Goal: Ask a question: Seek information or help from site administrators or community

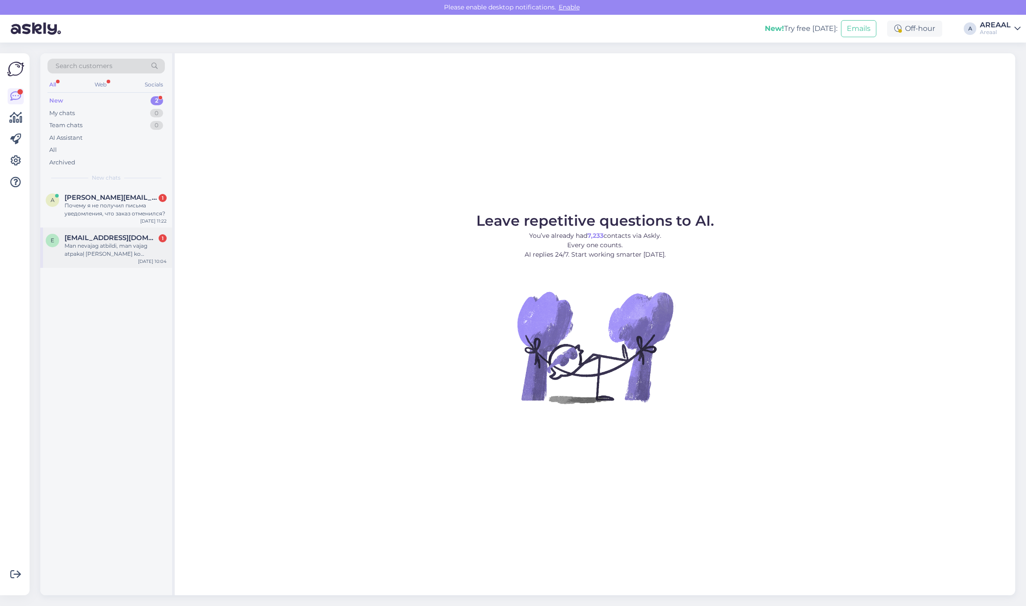
click at [135, 235] on div "exit_15@inbox.lv 1" at bounding box center [116, 238] width 102 height 8
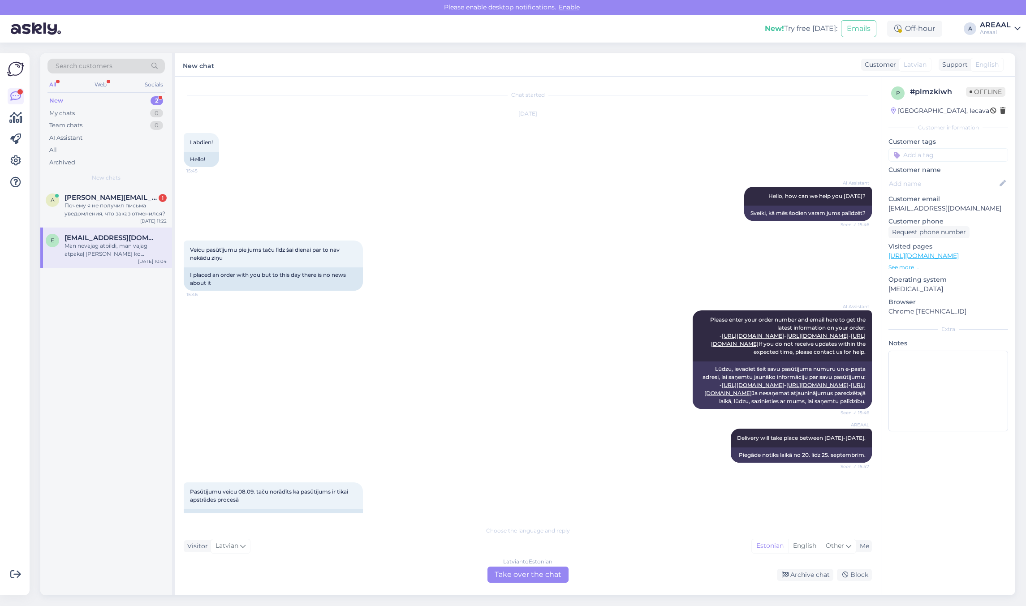
scroll to position [3705, 0]
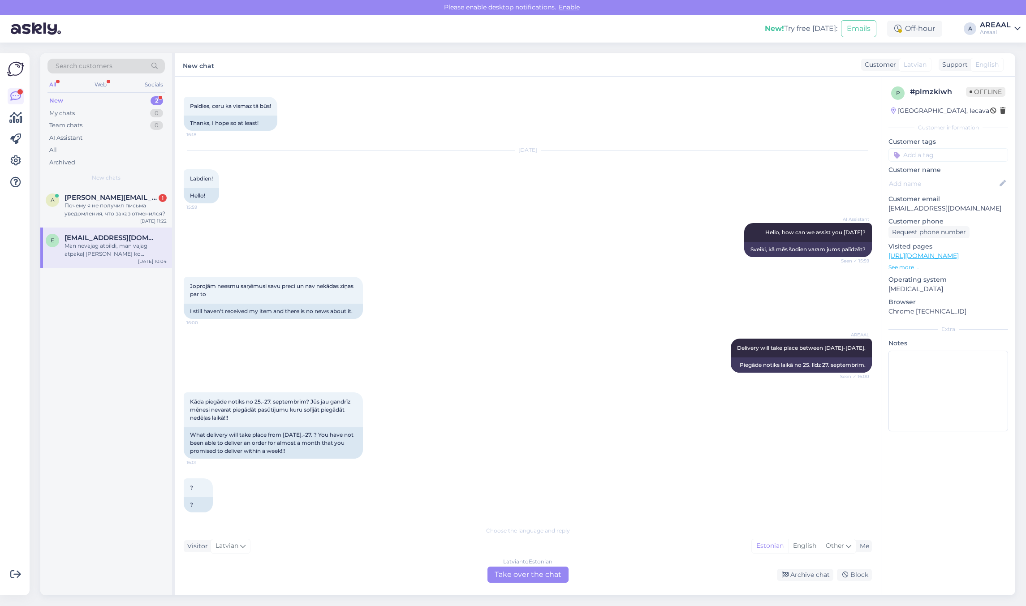
drag, startPoint x: 417, startPoint y: 382, endPoint x: 394, endPoint y: 291, distance: 93.4
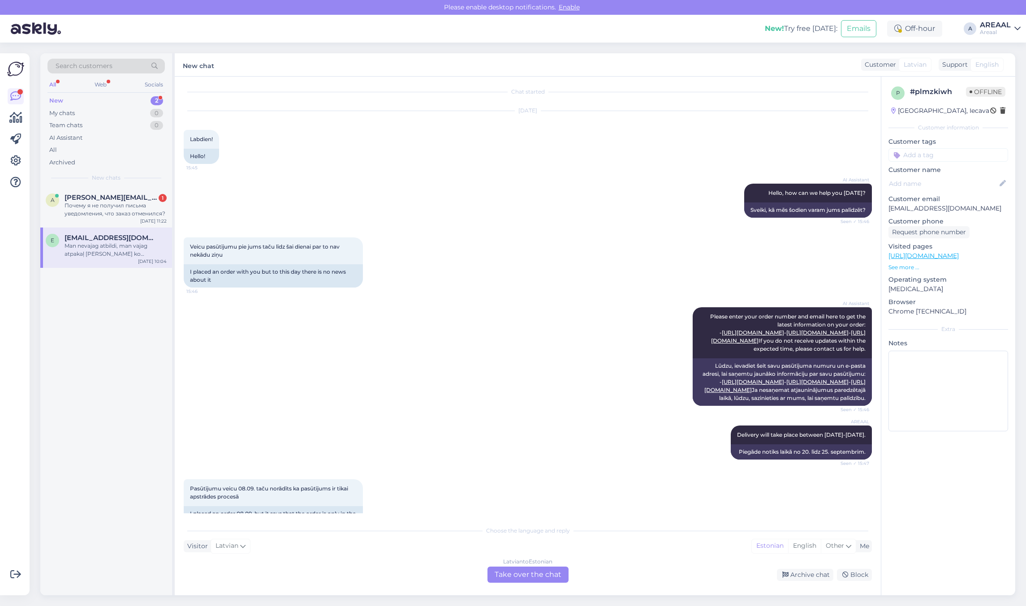
scroll to position [0, 0]
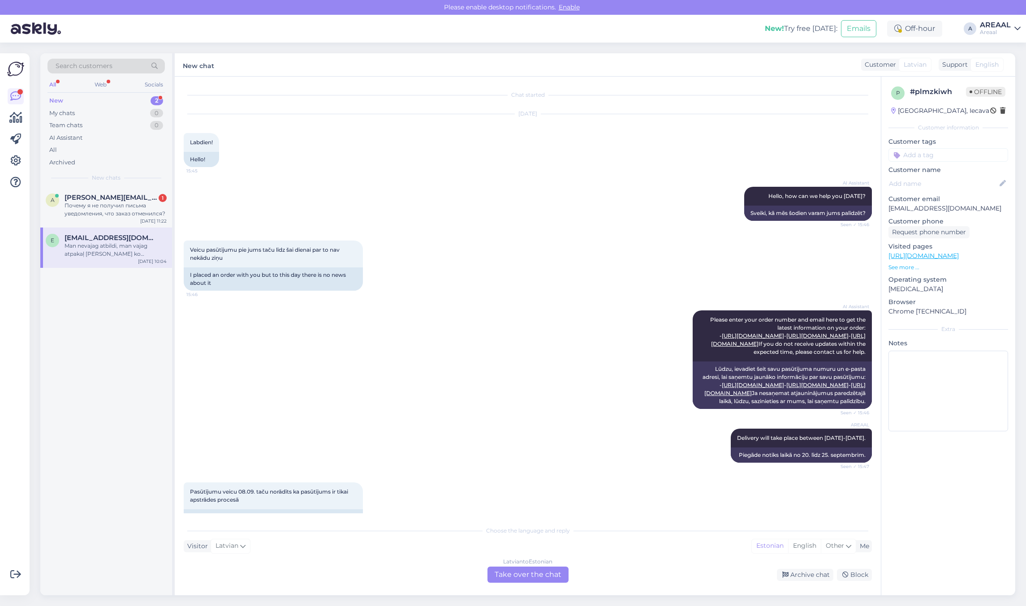
click at [930, 211] on p "[EMAIL_ADDRESS][DOMAIN_NAME]" at bounding box center [949, 208] width 120 height 9
copy p "[EMAIL_ADDRESS][DOMAIN_NAME]"
click at [97, 210] on div "Почему я не получил письма уведомления, что заказ отменился?" at bounding box center [116, 210] width 102 height 16
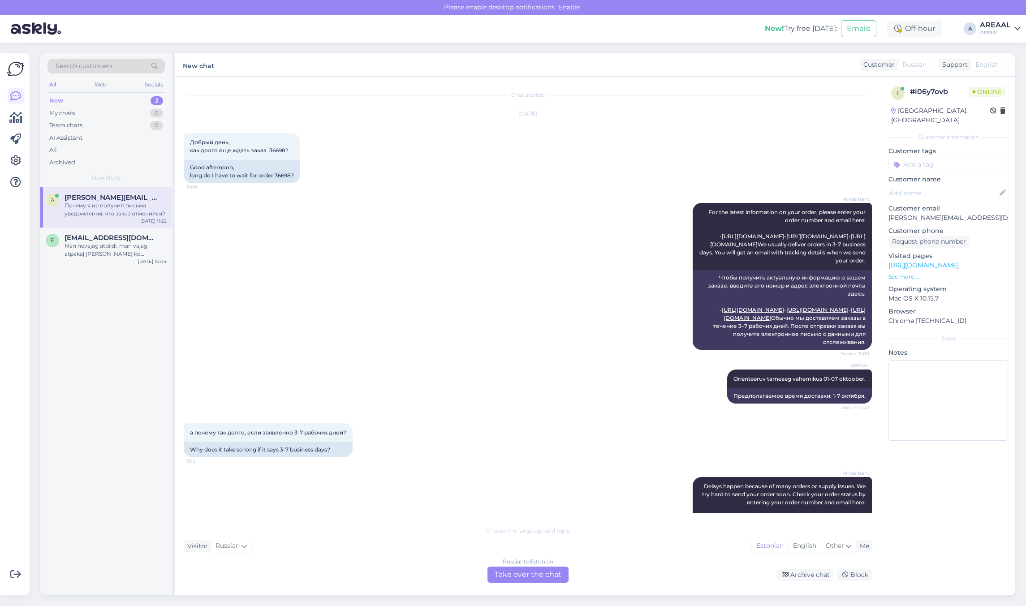
scroll to position [695, 0]
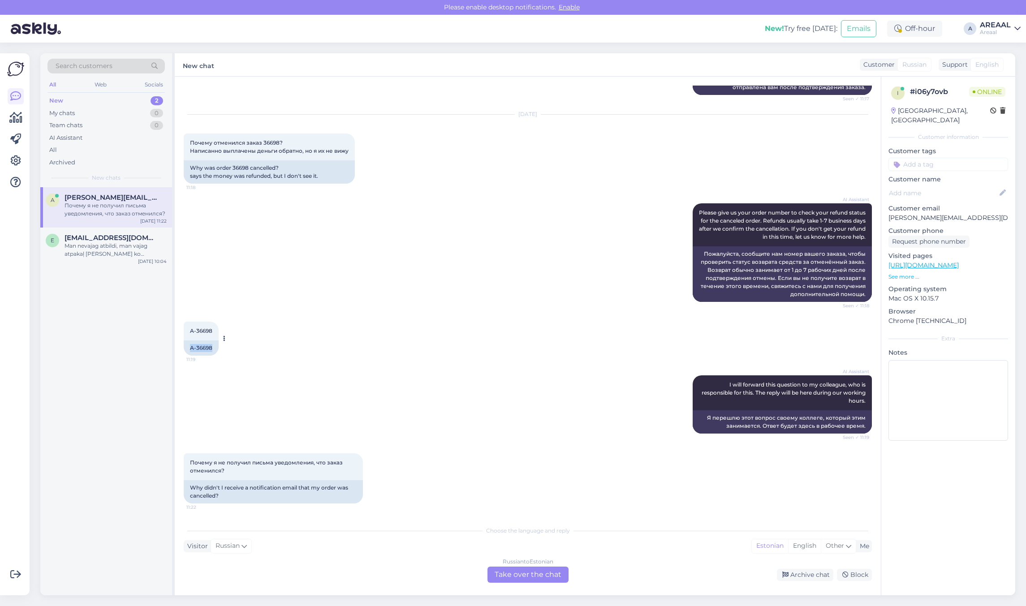
copy div "A-36698"
drag, startPoint x: 184, startPoint y: 346, endPoint x: 216, endPoint y: 350, distance: 32.5
click at [216, 350] on div "A-36698" at bounding box center [201, 348] width 35 height 15
click at [90, 249] on div "Man nevajag atbildi, man vajag atpakaļ manu naudu ko samaksāju par preci un pie…" at bounding box center [116, 250] width 102 height 16
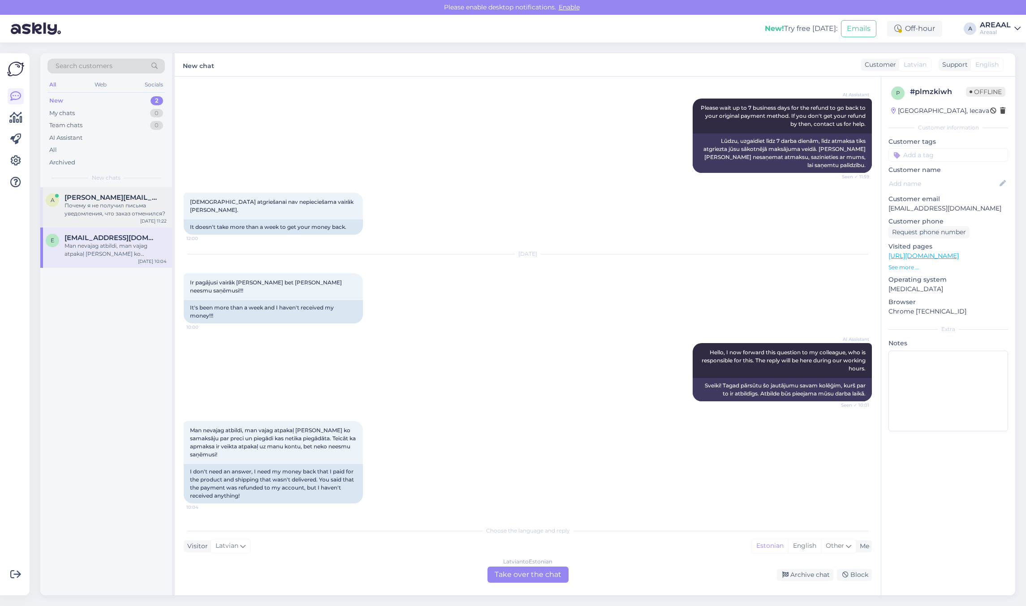
click at [102, 215] on div "Почему я не получил письма уведомления, что заказ отменился?" at bounding box center [116, 210] width 102 height 16
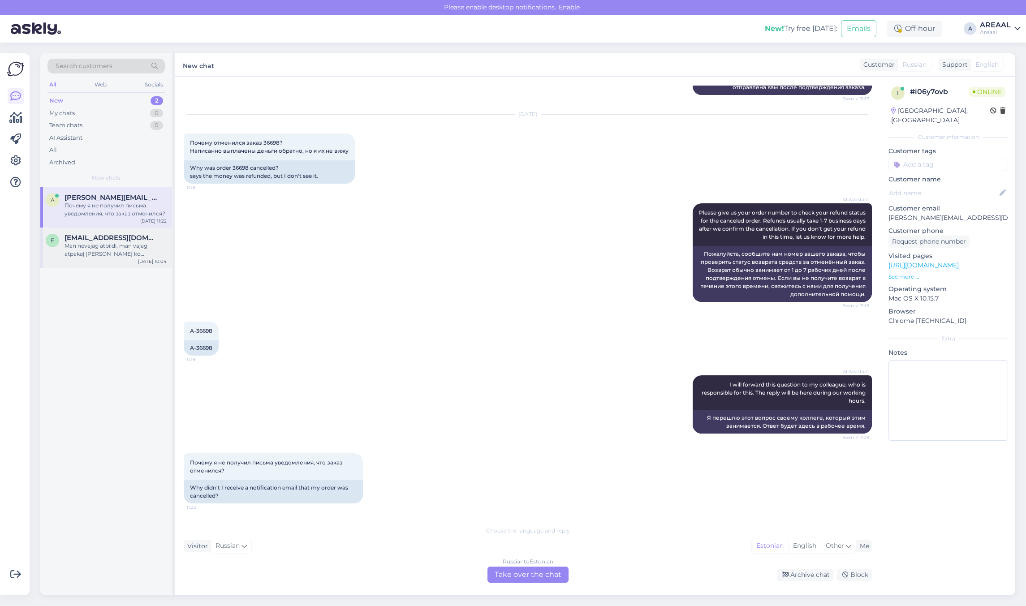
click at [99, 254] on div "Man nevajag atbildi, man vajag atpakaļ manu naudu ko samaksāju par preci un pie…" at bounding box center [116, 250] width 102 height 16
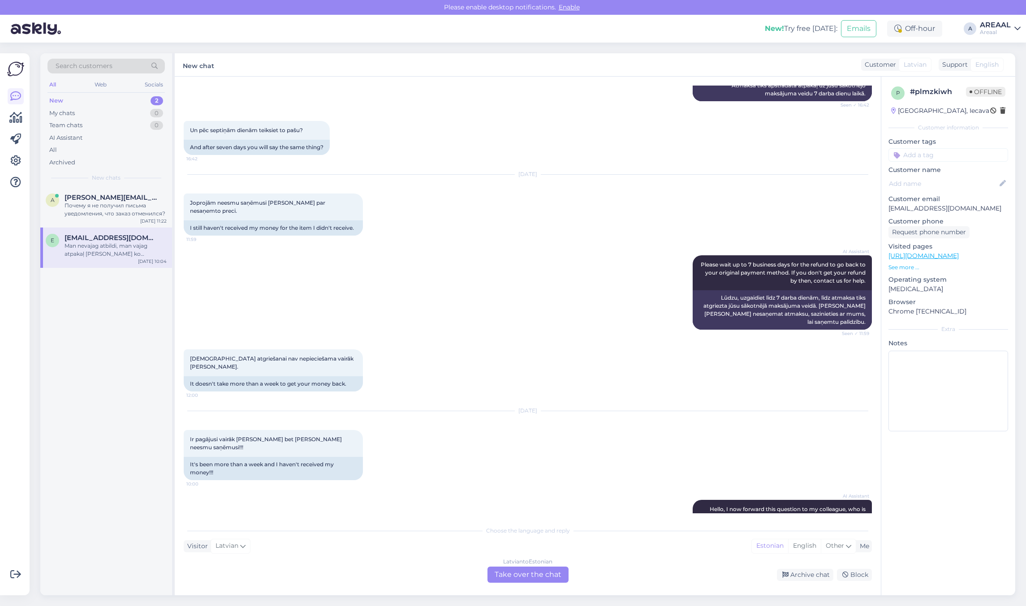
scroll to position [3200, 0]
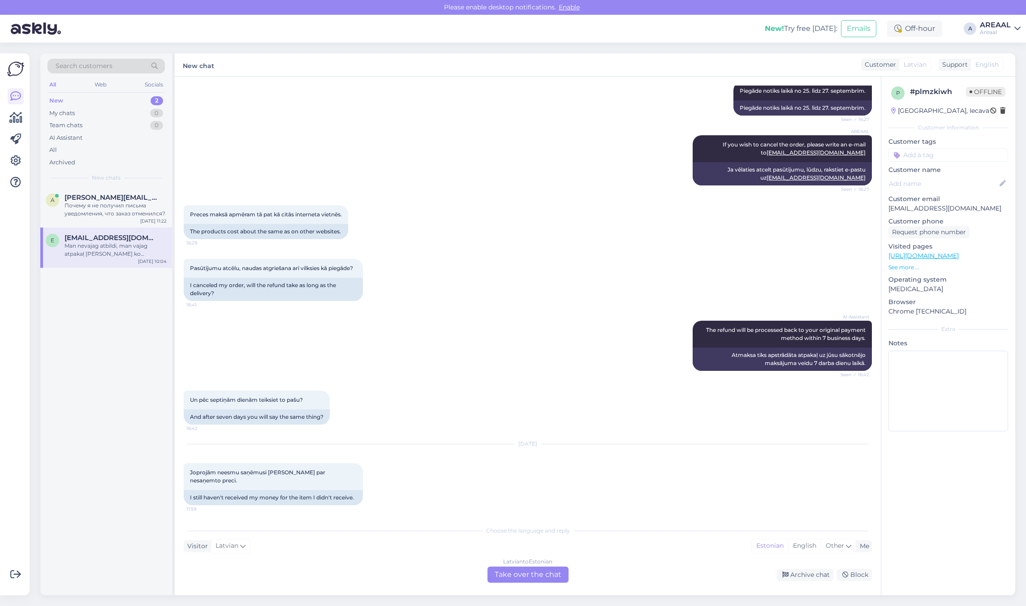
click at [910, 216] on div "p # plmzkiwh Offline Latvia, Iecava Customer information Customer tags Customer…" at bounding box center [949, 261] width 134 height 368
click at [907, 209] on p "[EMAIL_ADDRESS][DOMAIN_NAME]" at bounding box center [949, 208] width 120 height 9
copy p "[EMAIL_ADDRESS][DOMAIN_NAME]"
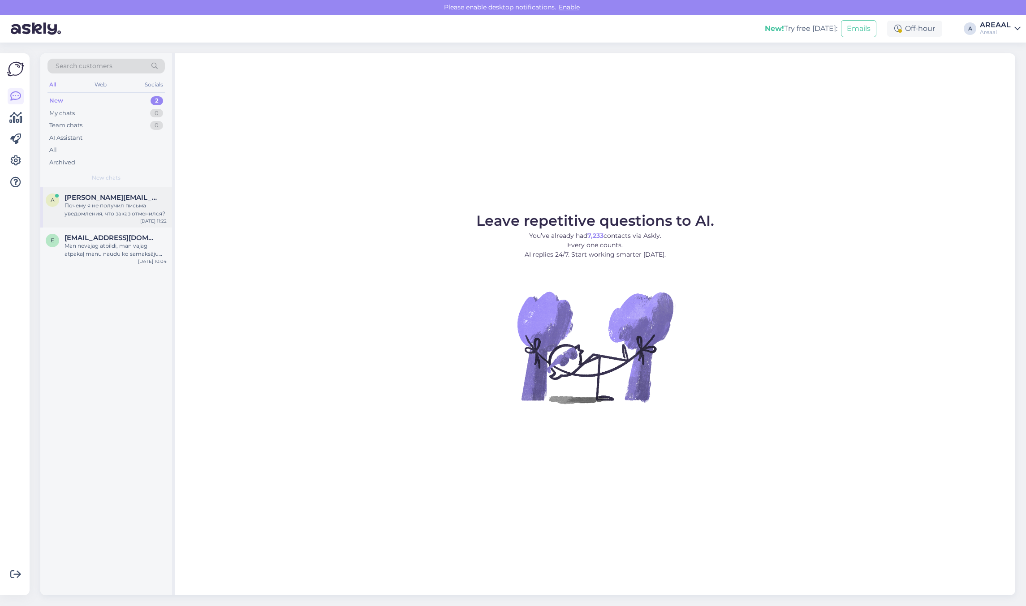
click at [92, 200] on span "[PERSON_NAME][EMAIL_ADDRESS][DOMAIN_NAME]" at bounding box center [111, 198] width 93 height 8
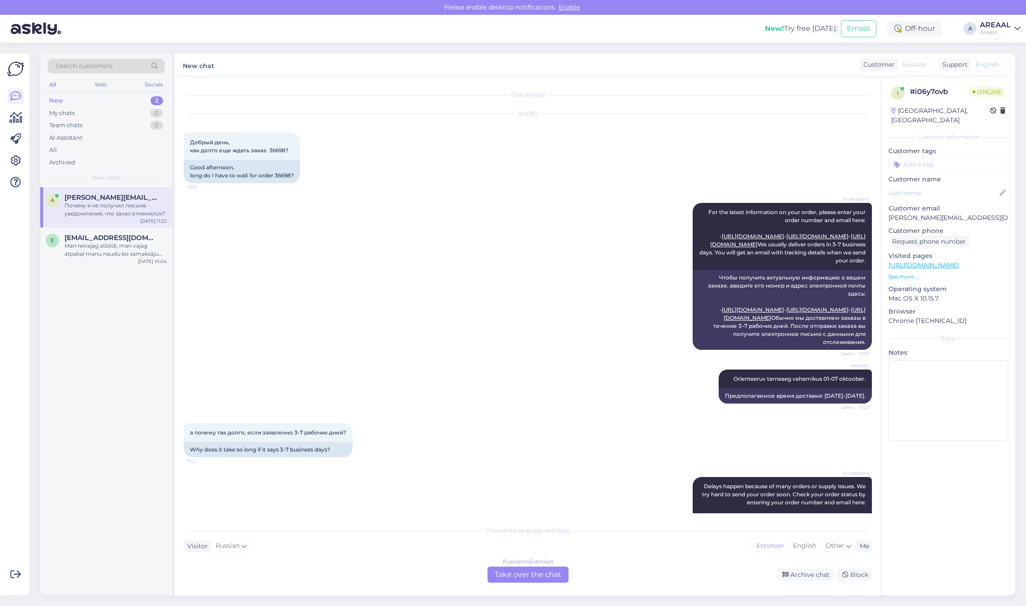
scroll to position [672, 0]
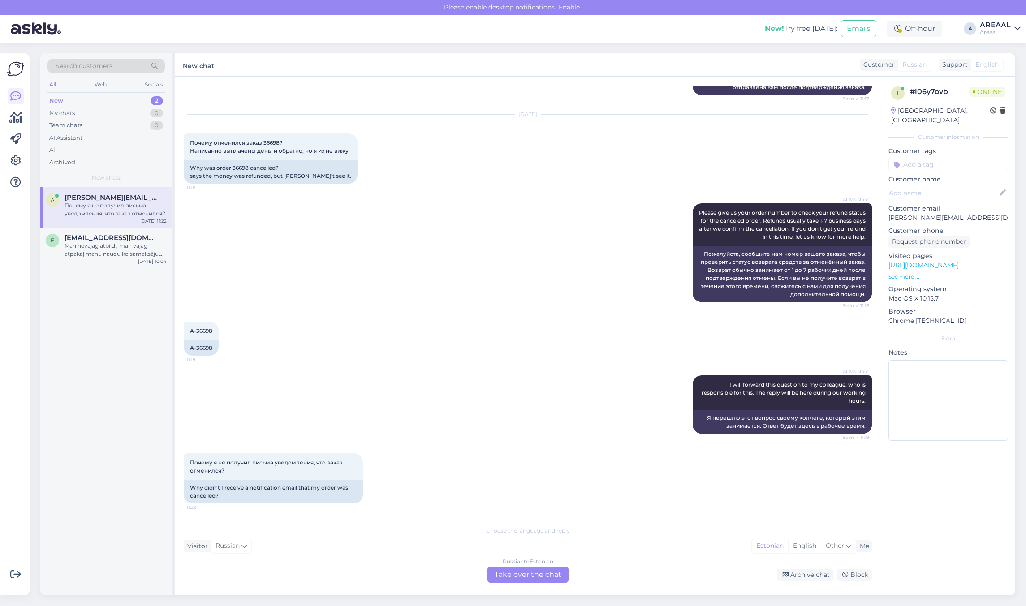
click at [349, 269] on div "AI Assistant Please give us your order number to check your refund status for t…" at bounding box center [528, 253] width 688 height 118
drag, startPoint x: 213, startPoint y: 346, endPoint x: 189, endPoint y: 346, distance: 24.2
click at [189, 346] on div "A-36698" at bounding box center [201, 348] width 35 height 15
copy div "A-36698"
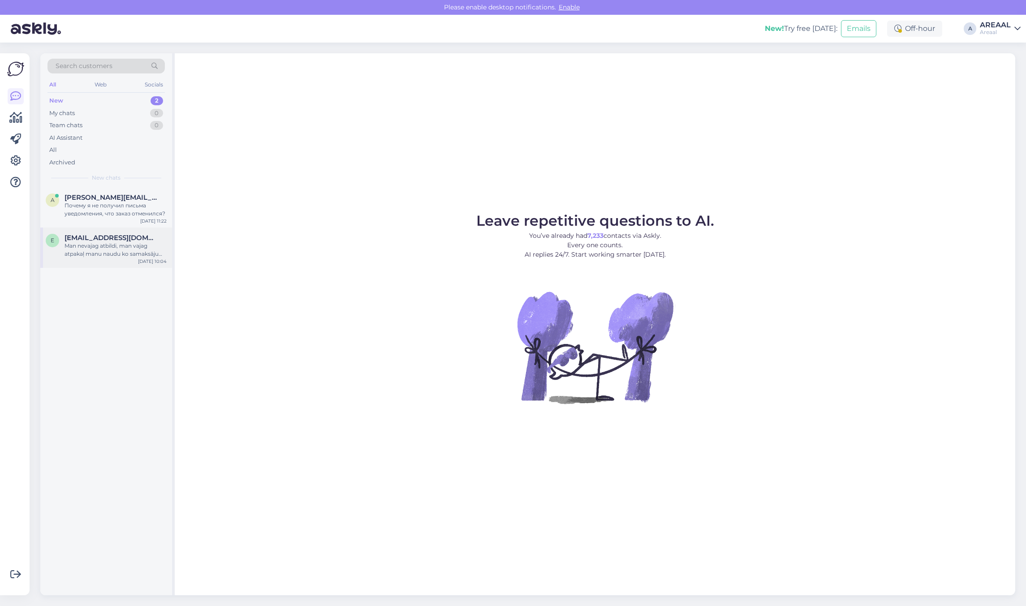
click at [115, 252] on div "Man nevajag atbildi, man vajag atpakaļ manu naudu ko samaksāju par preci un pie…" at bounding box center [116, 250] width 102 height 16
click at [140, 164] on div "Archived" at bounding box center [106, 162] width 117 height 13
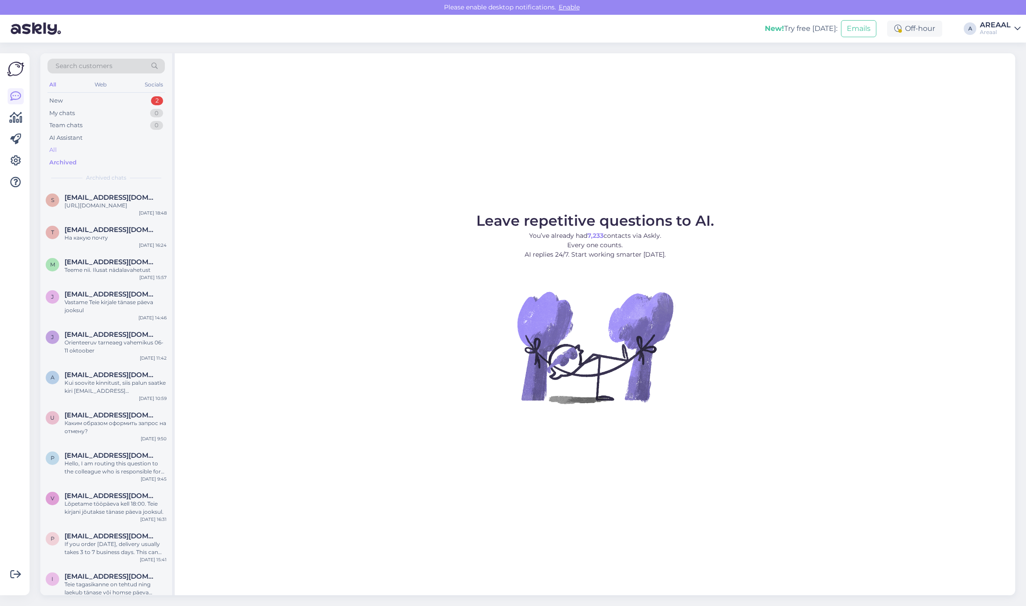
click at [138, 153] on div "All" at bounding box center [106, 150] width 117 height 13
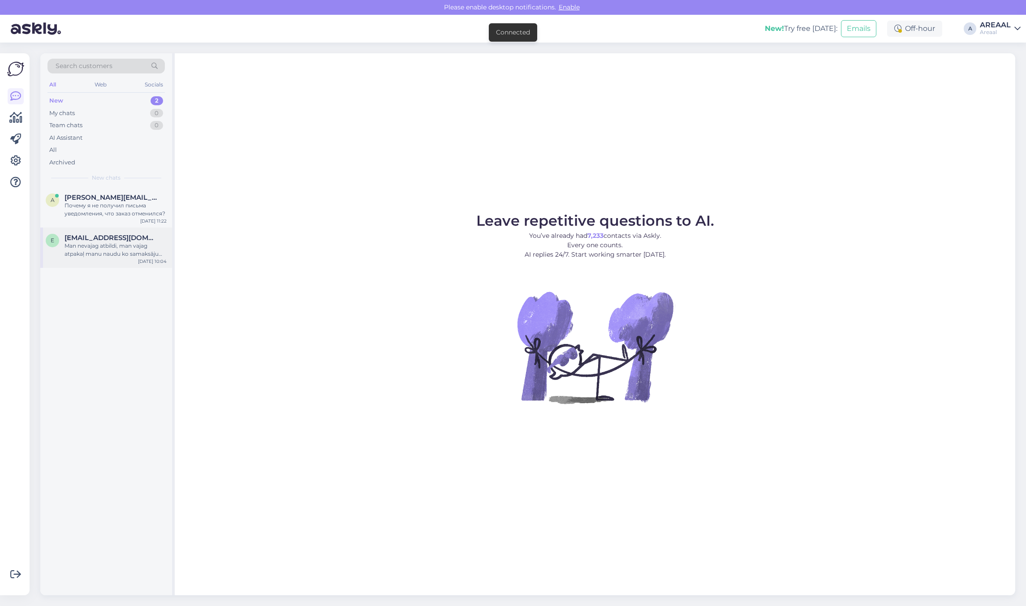
click at [155, 257] on div "Man nevajag atbildi, man vajag atpakaļ manu naudu ko samaksāju par preci un pie…" at bounding box center [116, 250] width 102 height 16
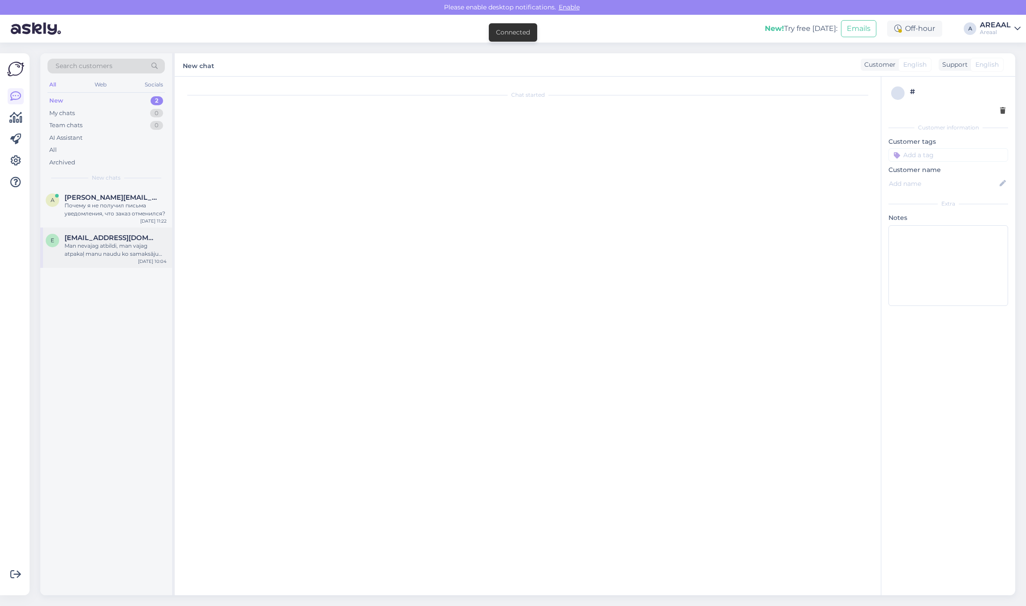
scroll to position [3705, 0]
